Goal: Check status: Check status

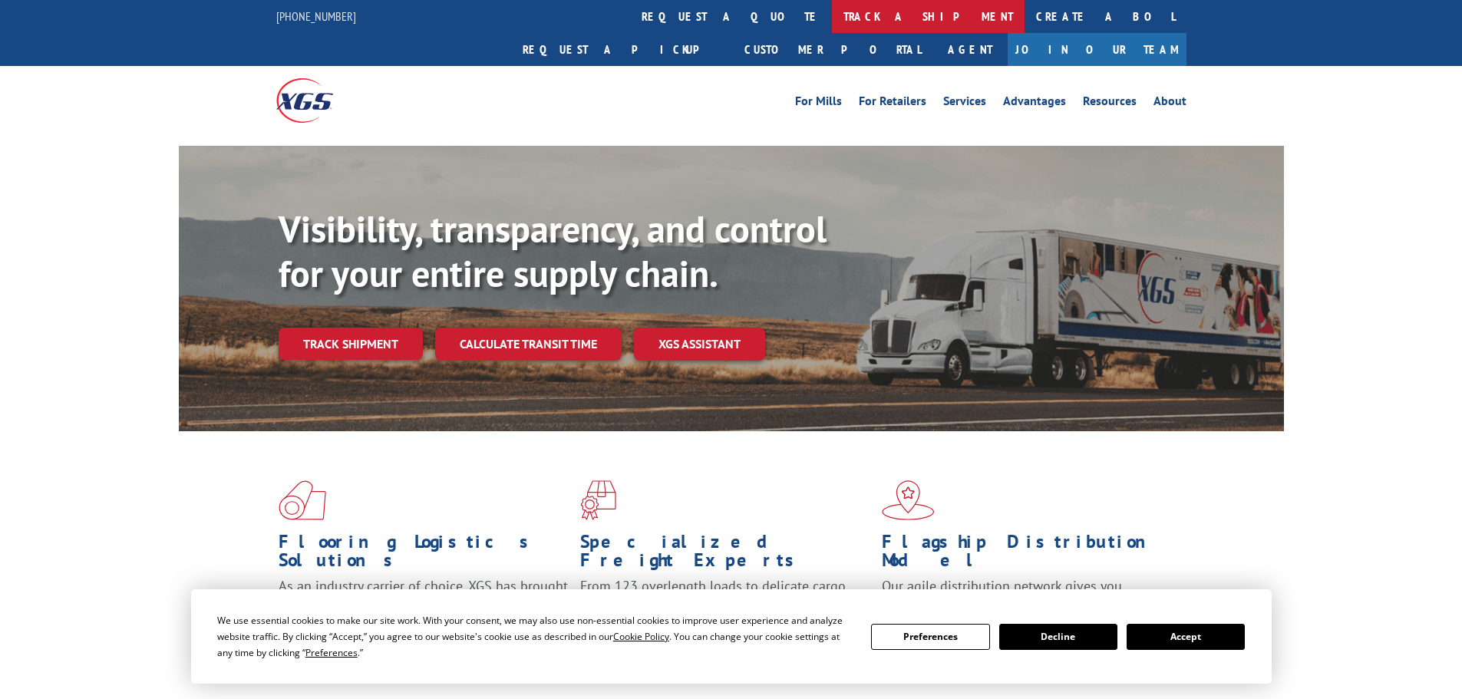
click at [832, 17] on link "track a shipment" at bounding box center [928, 16] width 193 height 33
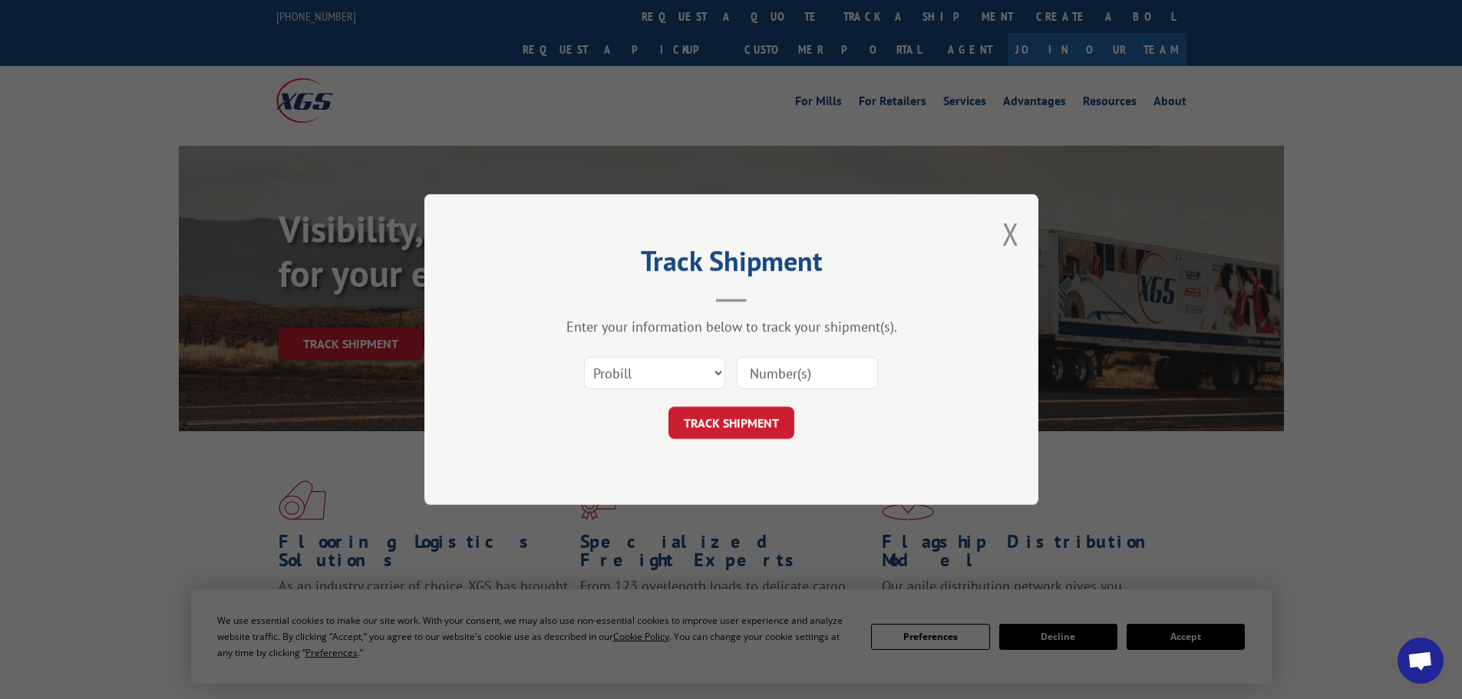
paste input "f6970504"
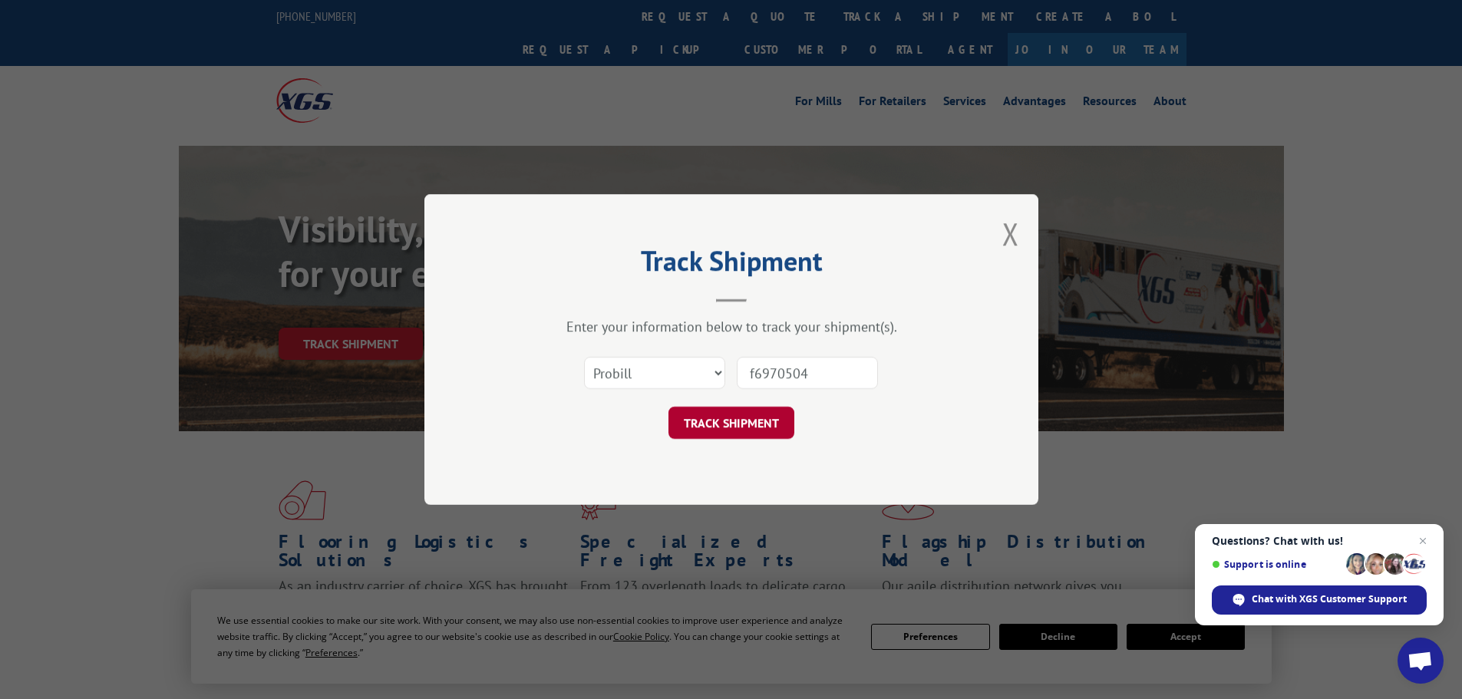
type input "f6970504"
click at [736, 425] on button "TRACK SHIPMENT" at bounding box center [732, 423] width 126 height 32
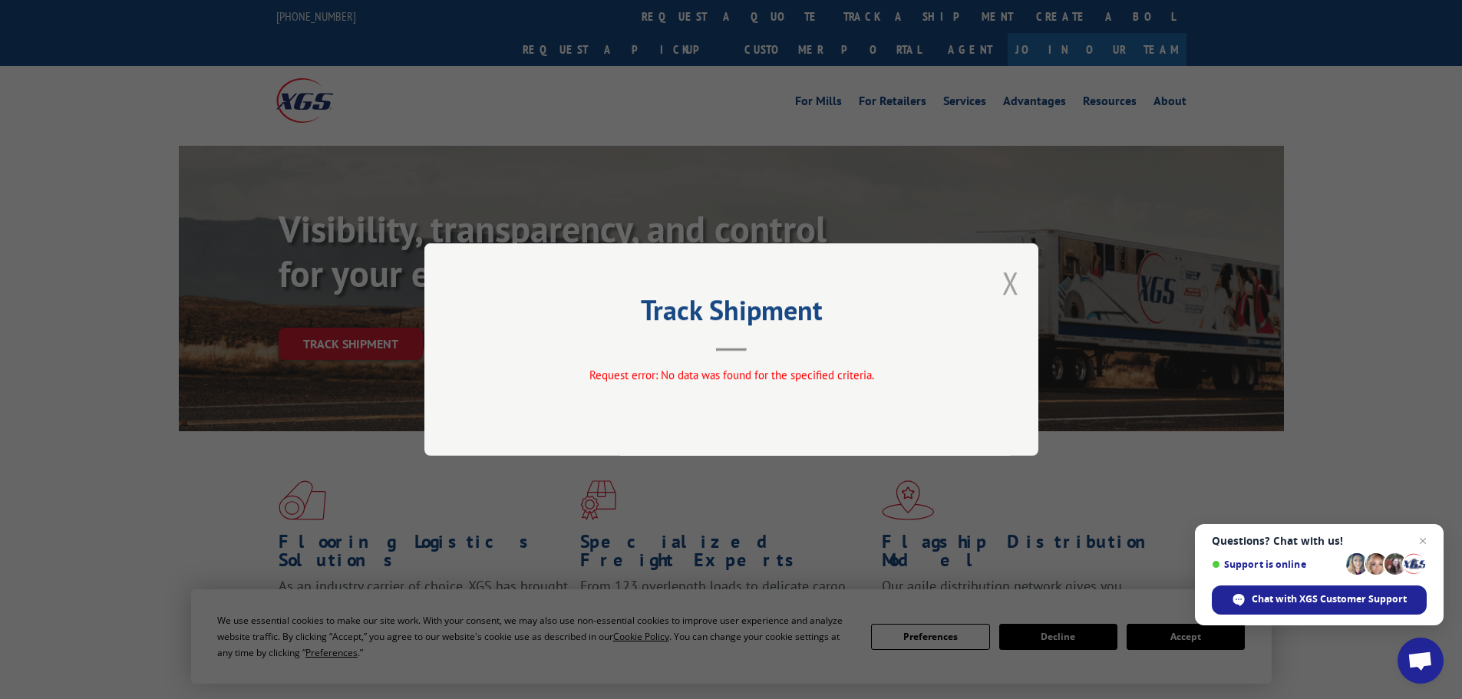
click at [1009, 282] on button "Close modal" at bounding box center [1011, 283] width 17 height 41
